Goal: Task Accomplishment & Management: Manage account settings

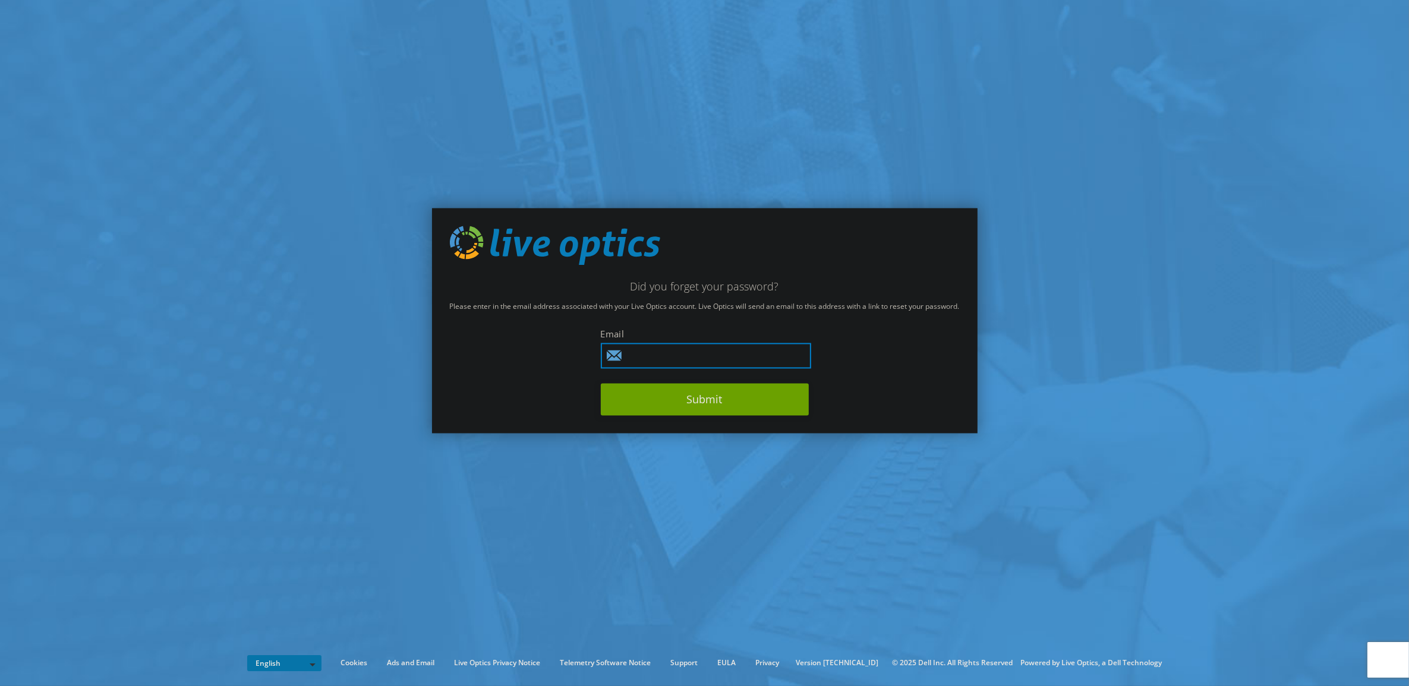
click at [734, 362] on input "text" at bounding box center [706, 356] width 210 height 26
type input "vricard@microagequebec.ca"
click at [679, 396] on button "Submit" at bounding box center [705, 399] width 208 height 32
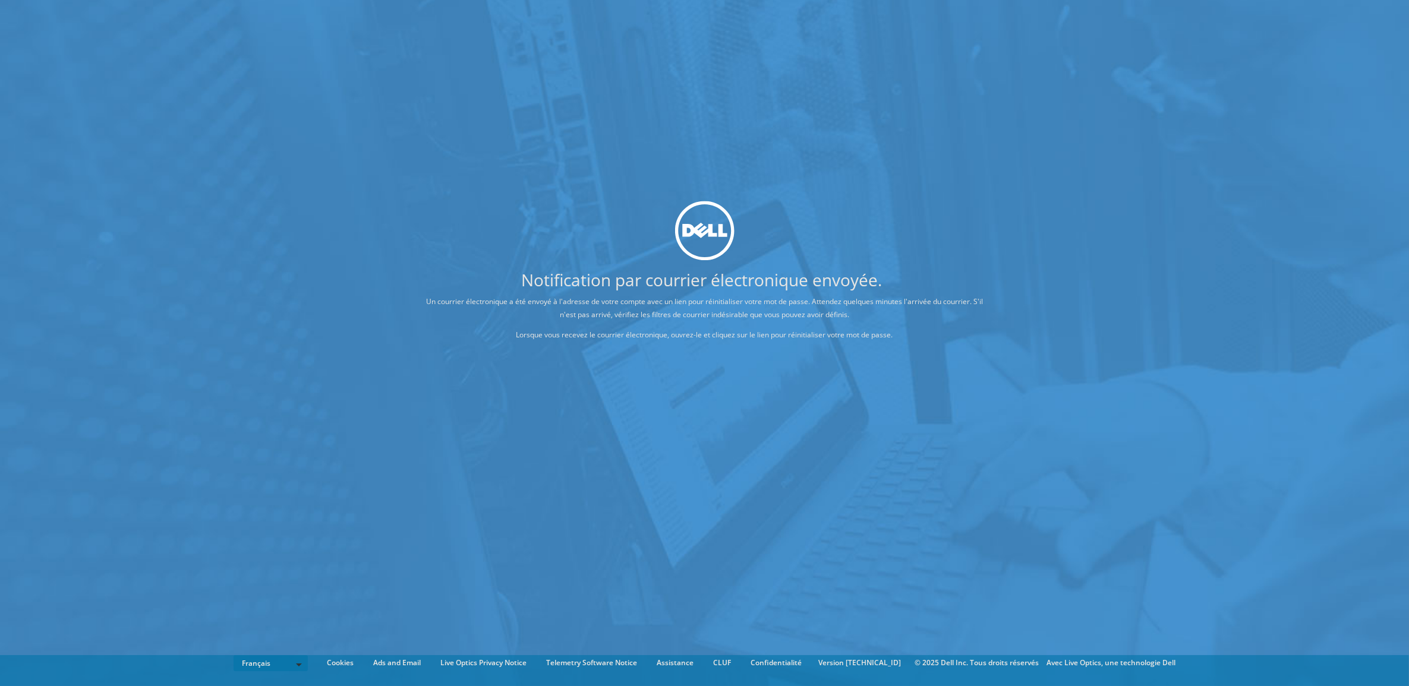
click at [308, 663] on li "English Deutsch Español Français Italiano Polski Português Русский 한국어 中文 日本語" at bounding box center [271, 663] width 74 height 16
click at [306, 667] on select "English Deutsch Español Français Italiano Polski Português Русский 한국어 中文 日本語" at bounding box center [271, 663] width 74 height 16
select select "en-US"
click at [245, 655] on select "English Deutsch Español Français Italiano Polski Português Русский 한국어 中文 日本語" at bounding box center [271, 663] width 74 height 16
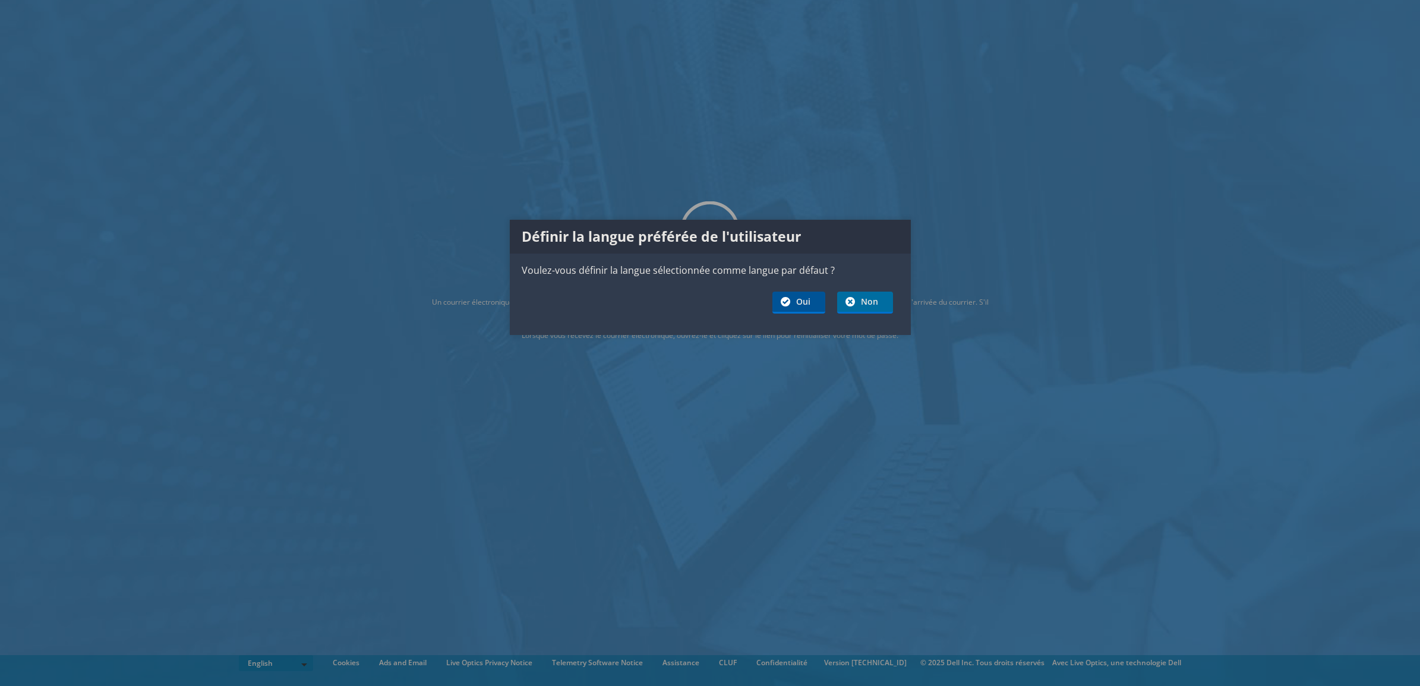
click at [797, 305] on link "Oui" at bounding box center [799, 303] width 53 height 22
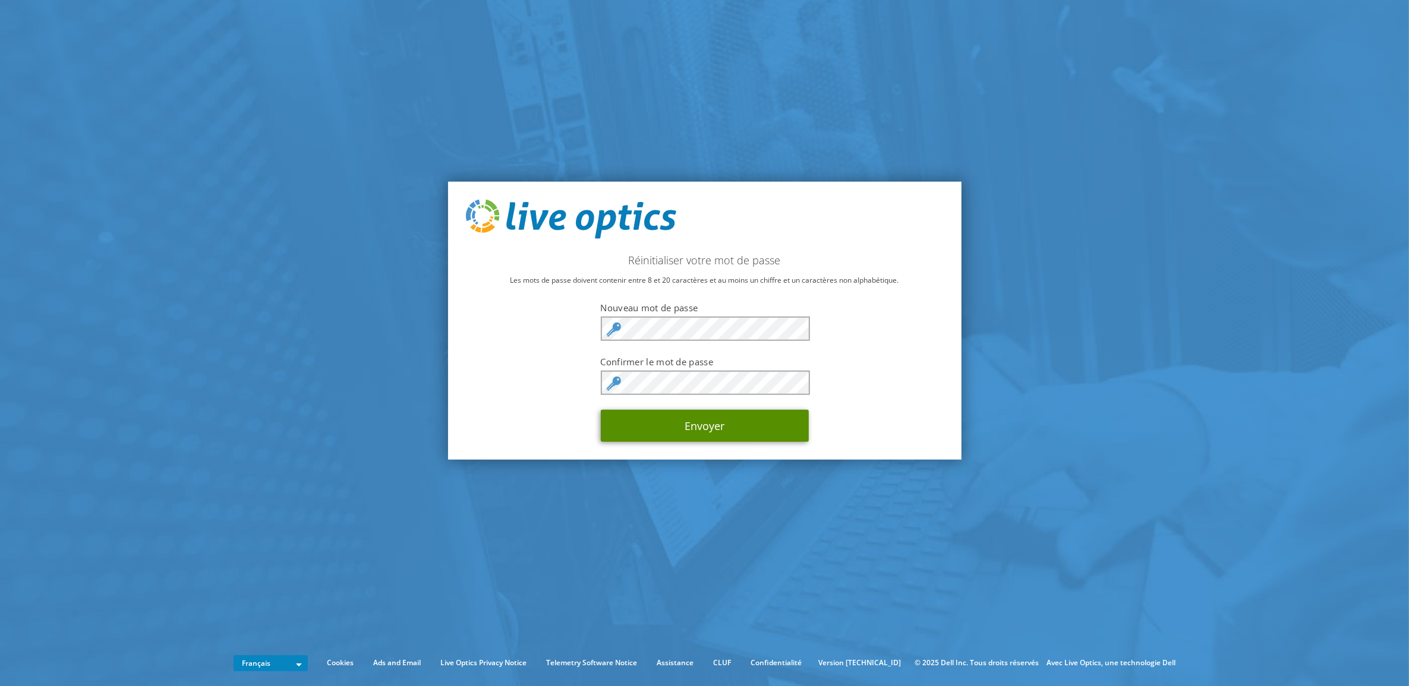
click at [672, 420] on button "Envoyer" at bounding box center [705, 426] width 208 height 32
